Goal: Task Accomplishment & Management: Complete application form

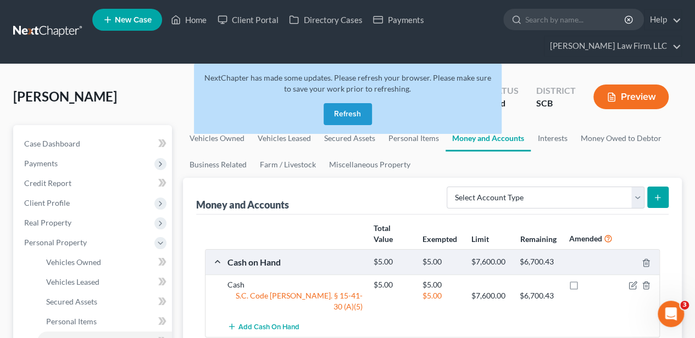
click at [353, 119] on button "Refresh" at bounding box center [348, 114] width 48 height 22
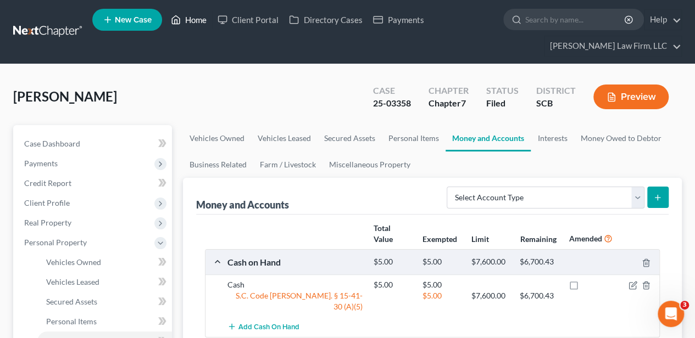
click at [192, 18] on link "Home" at bounding box center [188, 20] width 47 height 20
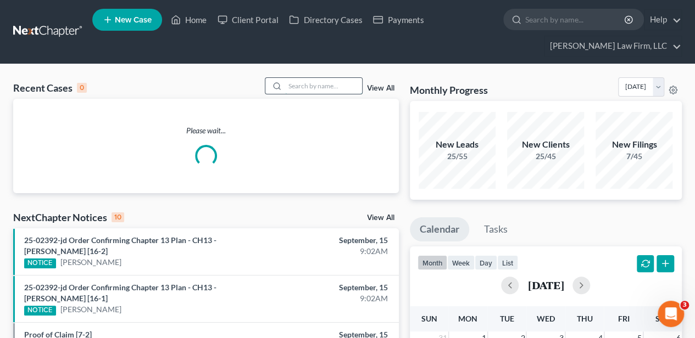
click at [315, 86] on input "search" at bounding box center [323, 86] width 77 height 16
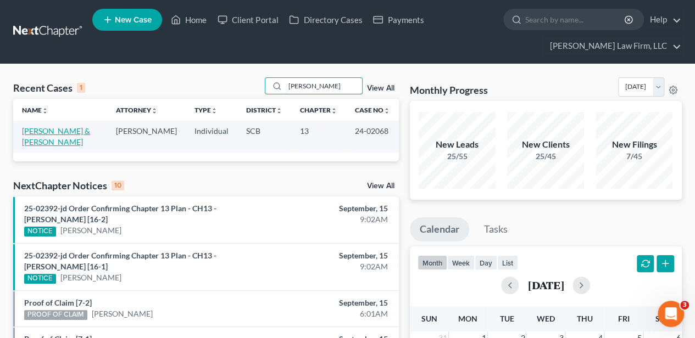
type input "daigle"
click at [35, 126] on link "Vogel, Dustin & Daigle, Jessica" at bounding box center [56, 136] width 68 height 20
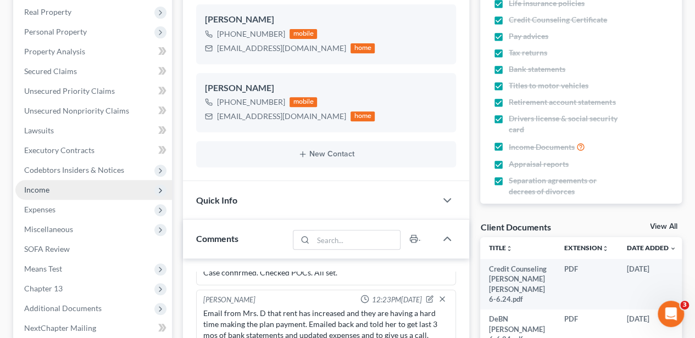
scroll to position [220, 0]
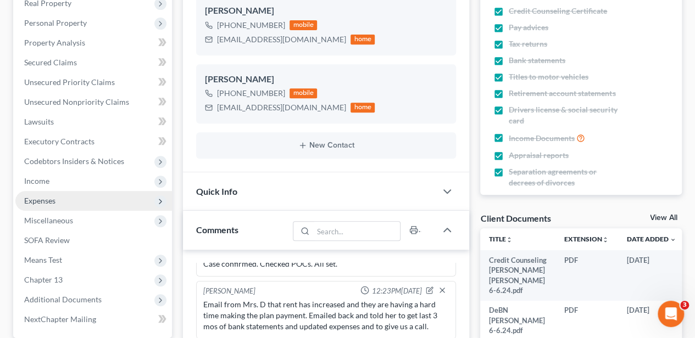
click at [70, 197] on span "Expenses" at bounding box center [93, 201] width 157 height 20
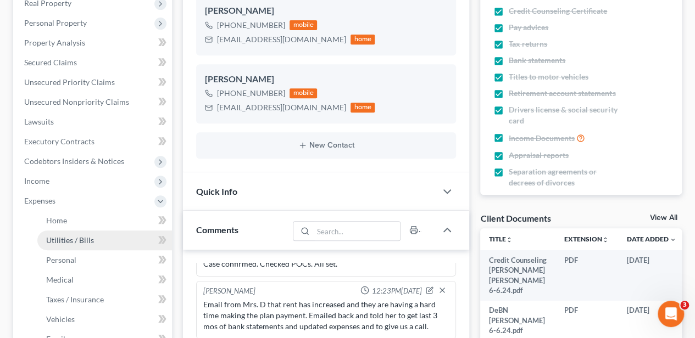
click at [68, 243] on span "Utilities / Bills" at bounding box center [70, 240] width 48 height 9
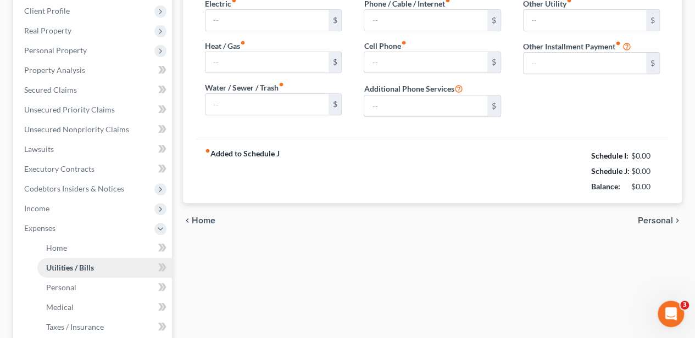
type input "200.00"
type input "0.00"
type input "129.00"
type input "85.00"
type input "145.00"
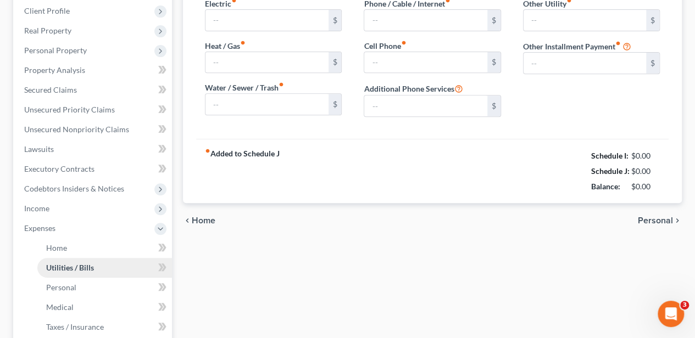
type input "0.00"
type input "60.00"
type input "Streaming Services"
type input "150.25"
type input "Student Loan Payment (IDR)"
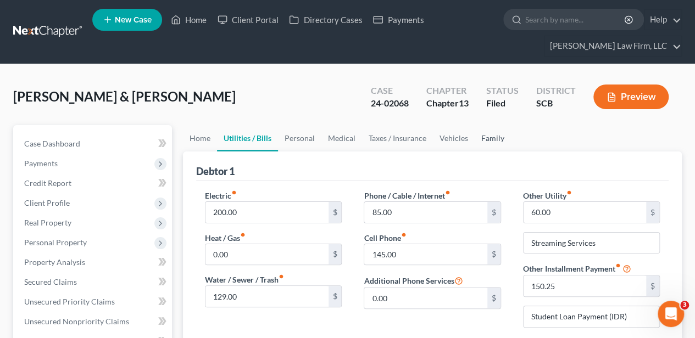
click at [482, 137] on link "Family" at bounding box center [493, 138] width 36 height 26
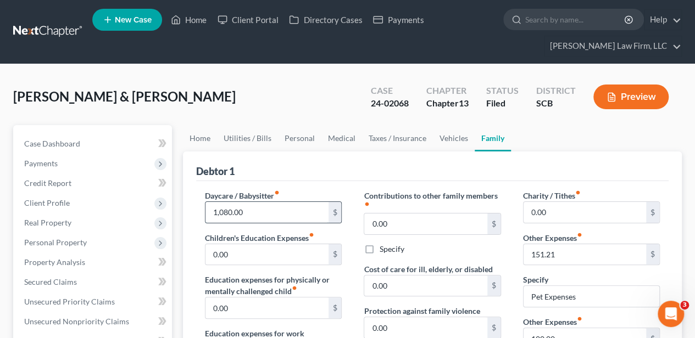
click at [292, 208] on input "1,080.00" at bounding box center [267, 212] width 123 height 21
type input "980.00"
click at [341, 137] on link "Medical" at bounding box center [341, 138] width 41 height 26
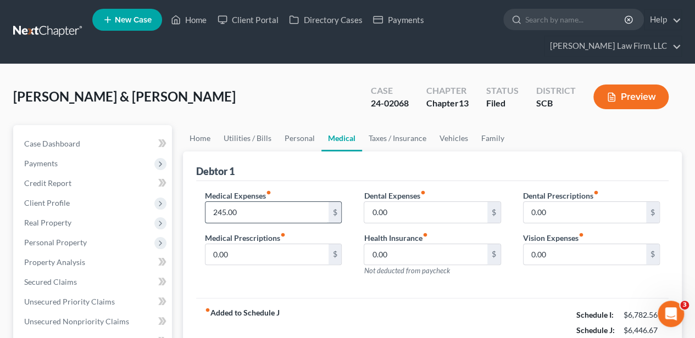
click at [249, 209] on input "245.00" at bounding box center [267, 212] width 123 height 21
type input "0.00"
click at [448, 141] on link "Vehicles" at bounding box center [454, 138] width 42 height 26
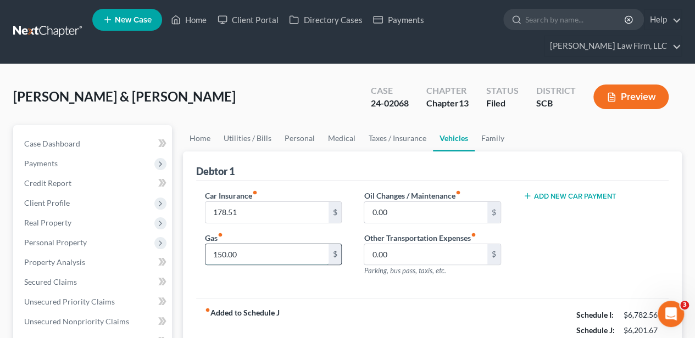
click at [235, 247] on input "150.00" at bounding box center [267, 255] width 123 height 21
type input "100.00"
click at [306, 271] on div "Car Insurance fiber_manual_record 178.51 $ Gas fiber_manual_record 100.00 $" at bounding box center [273, 238] width 159 height 96
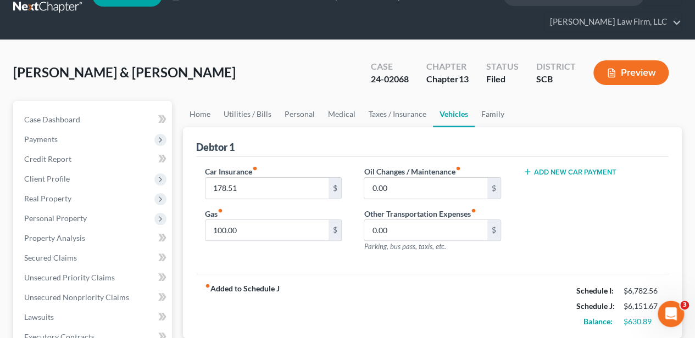
scroll to position [36, 0]
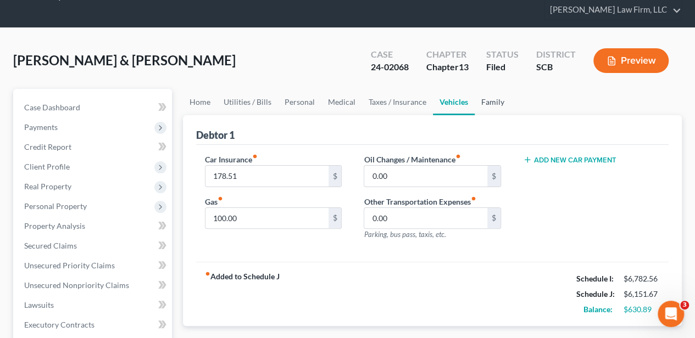
click at [477, 98] on link "Family" at bounding box center [493, 102] width 36 height 26
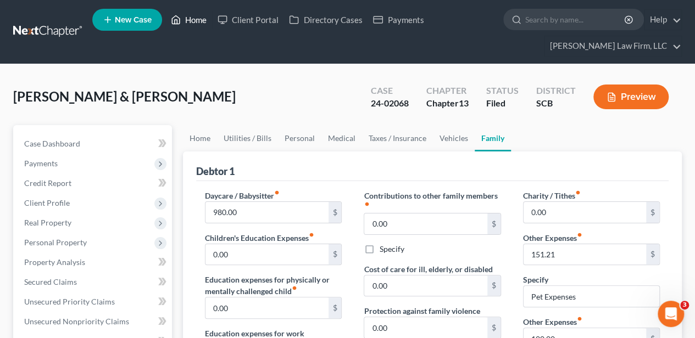
click at [193, 22] on link "Home" at bounding box center [188, 20] width 47 height 20
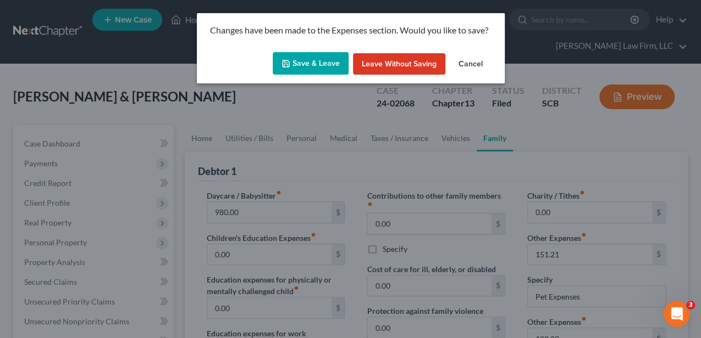
click at [303, 64] on button "Save & Leave" at bounding box center [311, 63] width 76 height 23
